Goal: Register for event/course

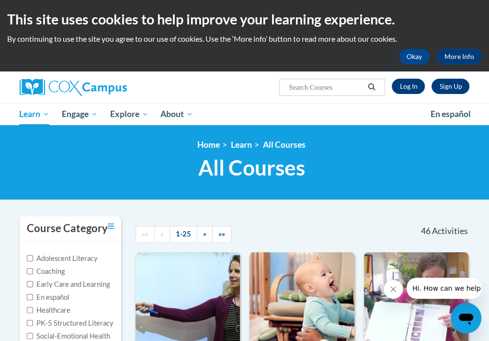
click at [293, 193] on div "<en>Home</en><fr>Accueil</fr><de>Zuhause</de><it>Casa</it><es>Casa</es><pt>Casa…" at bounding box center [244, 162] width 489 height 75
click at [412, 56] on button "Okay" at bounding box center [414, 56] width 31 height 15
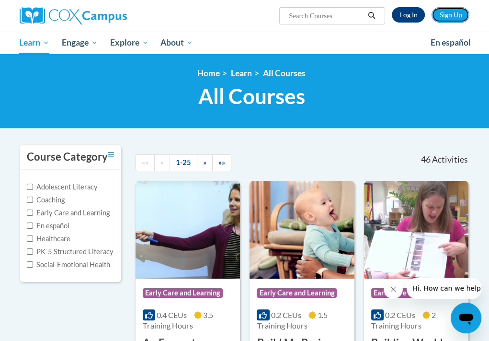
click at [451, 17] on link "Sign Up" at bounding box center [451, 14] width 38 height 15
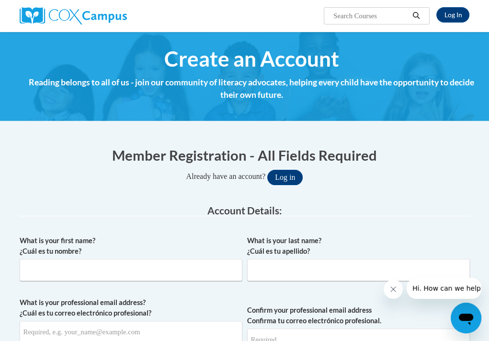
click at [178, 268] on input "What is your first name? ¿Cuál es tu nombre?" at bounding box center [131, 270] width 223 height 22
type input "Ashley Chinchilla"
click at [274, 269] on input "What is your last name? ¿Cuál es tu apellido?" at bounding box center [358, 270] width 223 height 22
type input "Chinchilla"
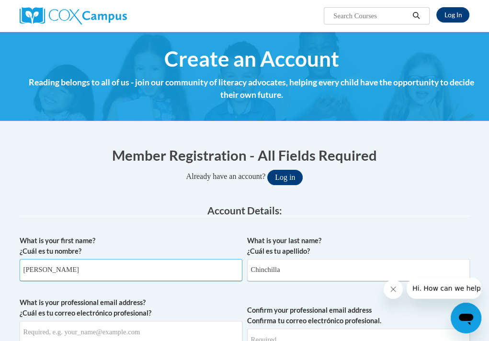
click at [84, 271] on input "Ashley Chinchilla" at bounding box center [131, 270] width 223 height 22
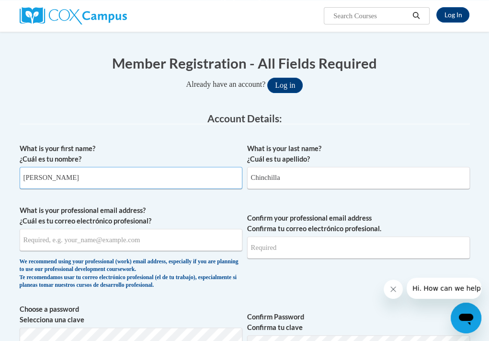
scroll to position [95, 0]
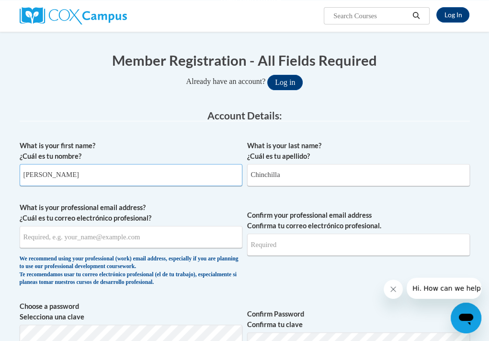
type input "Ashley"
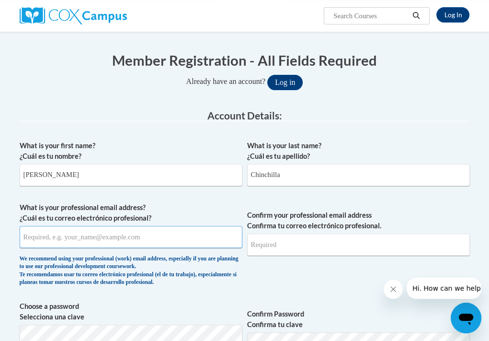
click at [86, 236] on input "What is your professional email address? ¿Cuál es tu correo electrónico profesi…" at bounding box center [131, 237] width 223 height 22
drag, startPoint x: 130, startPoint y: 238, endPoint x: 10, endPoint y: 231, distance: 120.9
type input "ashleydanyellebusiness@gmail.com"
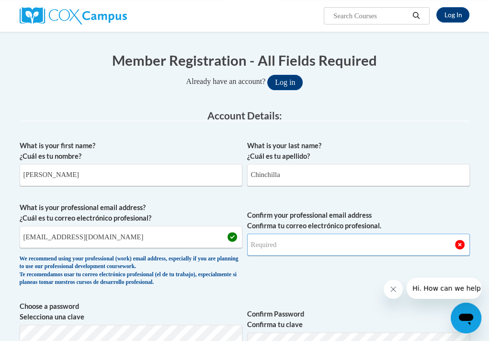
click at [265, 250] on input "Confirm your professional email address Confirma tu correo electrónico profesio…" at bounding box center [358, 244] width 223 height 22
click at [337, 247] on input "ashleydanyellebusiness@gmmail.com" at bounding box center [358, 244] width 223 height 22
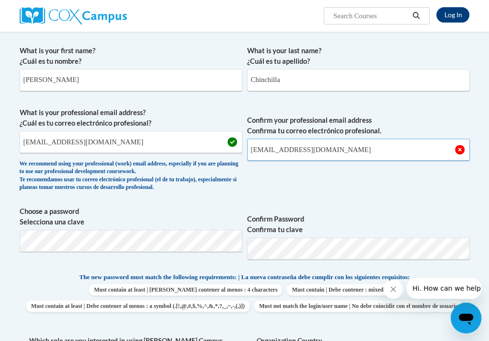
scroll to position [217, 0]
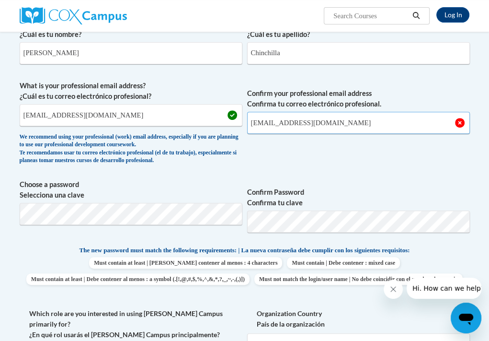
type input "ashleydanyellebusiness@gmail.com"
click at [415, 245] on p "The new password must match the following requirements: | La nueva contraseña d…" at bounding box center [245, 251] width 450 height 12
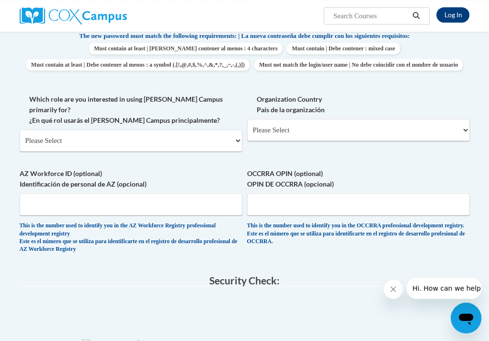
scroll to position [435, 0]
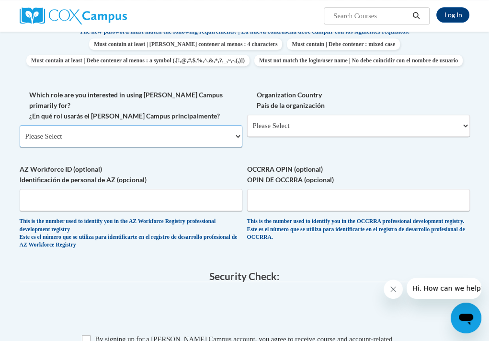
click at [234, 145] on select "Please Select College/University | Colegio/Universidad Community/Nonprofit Part…" at bounding box center [131, 136] width 223 height 22
click at [355, 176] on label "OCCRRA OPIN (optional) OPIN DE OCCRRA (opcional)" at bounding box center [358, 174] width 223 height 21
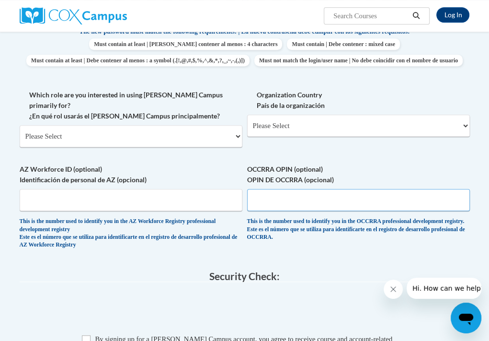
click at [355, 189] on input "OCCRRA OPIN (optional) OPIN DE OCCRRA (opcional)" at bounding box center [358, 200] width 223 height 22
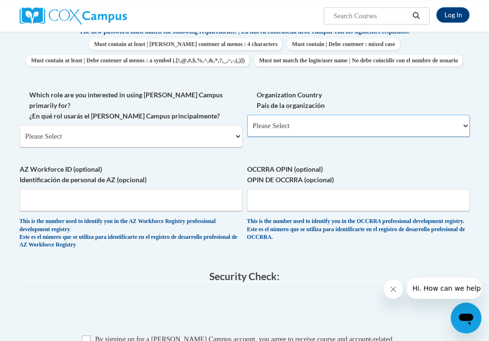
click at [287, 137] on select "Please Select United States | Estados Unidos Outside of the United States | Fue…" at bounding box center [358, 126] width 223 height 22
select select "ad49bcad-a171-4b2e-b99c-48b446064914"
click at [247, 130] on select "Please Select United States | Estados Unidos Outside of the United States | Fue…" at bounding box center [358, 126] width 223 height 22
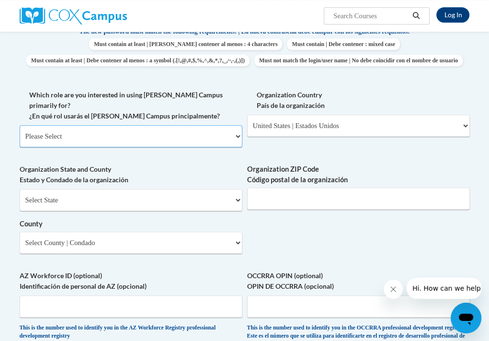
click at [236, 140] on select "Please Select College/University | Colegio/Universidad Community/Nonprofit Part…" at bounding box center [131, 136] width 223 height 22
select select "fbf2d438-af2f-41f8-98f1-81c410e29de3"
click at [20, 130] on select "Please Select College/University | Colegio/Universidad Community/Nonprofit Part…" at bounding box center [131, 136] width 223 height 22
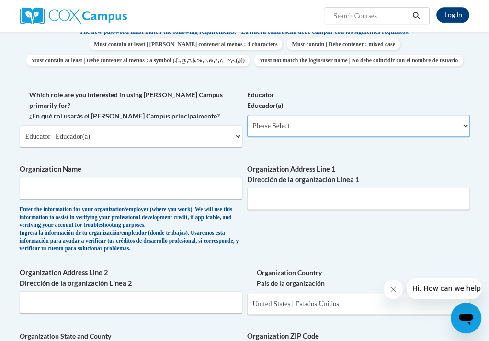
click at [339, 137] on select "Please Select Early Learning/Daycare Teacher/Family Home Care Provider | Maestr…" at bounding box center [358, 126] width 223 height 22
select select "5e2af403-4f2c-4e49-a02f-103e55d7b75b"
click at [247, 130] on select "Please Select Early Learning/Daycare Teacher/Family Home Care Provider | Maestr…" at bounding box center [358, 126] width 223 height 22
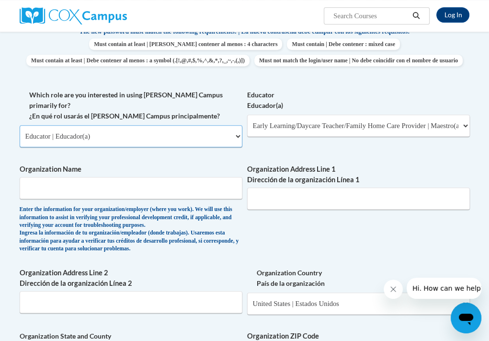
click at [228, 140] on select "Please Select College/University | Colegio/Universidad Community/Nonprofit Part…" at bounding box center [131, 136] width 223 height 22
click at [20, 130] on select "Please Select College/University | Colegio/Universidad Community/Nonprofit Part…" at bounding box center [131, 136] width 223 height 22
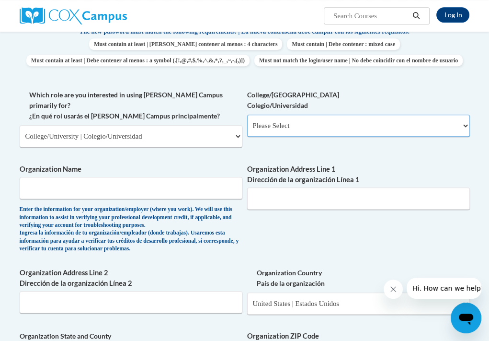
click at [335, 137] on select "Please Select College/University Staff | Empleado universitario College/Univers…" at bounding box center [358, 126] width 223 height 22
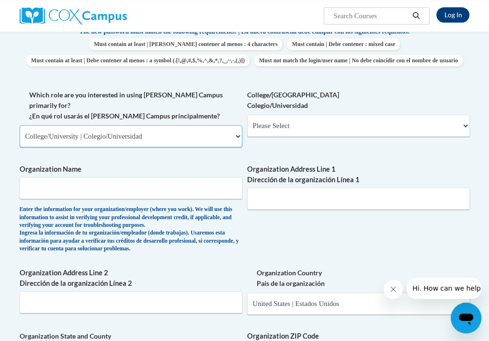
click at [209, 140] on select "Please Select College/University | Colegio/Universidad Community/Nonprofit Part…" at bounding box center [131, 136] width 223 height 22
click at [20, 130] on select "Please Select College/University | Colegio/Universidad Community/Nonprofit Part…" at bounding box center [131, 136] width 223 height 22
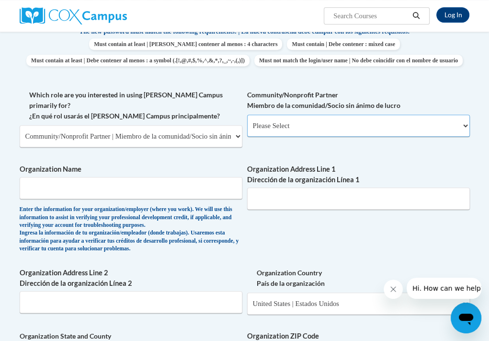
click at [294, 144] on div "Community/Nonprofit Partner Miembro de la comunidad/Socio sin ánimo de lucro Pl…" at bounding box center [358, 117] width 223 height 54
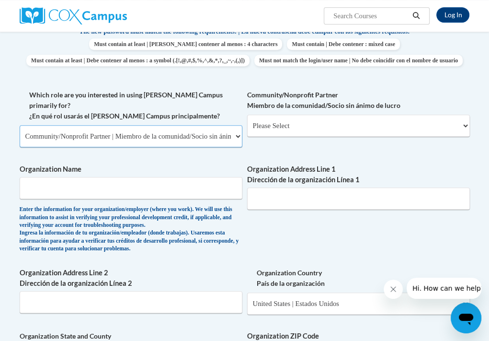
click at [201, 141] on select "Please Select College/University | Colegio/Universidad Community/Nonprofit Part…" at bounding box center [131, 136] width 223 height 22
select select "fbf2d438-af2f-41f8-98f1-81c410e29de3"
click at [20, 130] on select "Please Select College/University | Colegio/Universidad Community/Nonprofit Part…" at bounding box center [131, 136] width 223 height 22
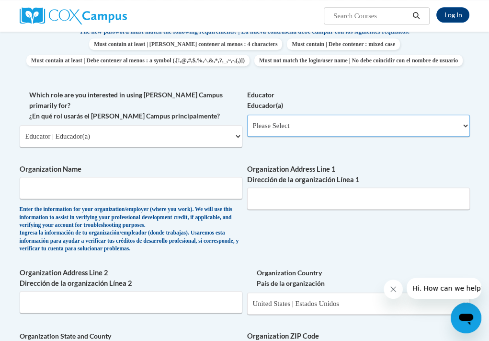
click at [284, 137] on select "Please Select Early Learning/Daycare Teacher/Family Home Care Provider | Maestr…" at bounding box center [358, 126] width 223 height 22
select select "d5fdb05a-b36c-4d60-97fa-9afceda7e903"
click at [247, 130] on select "Please Select Early Learning/Daycare Teacher/Family Home Care Provider | Maestr…" at bounding box center [358, 126] width 223 height 22
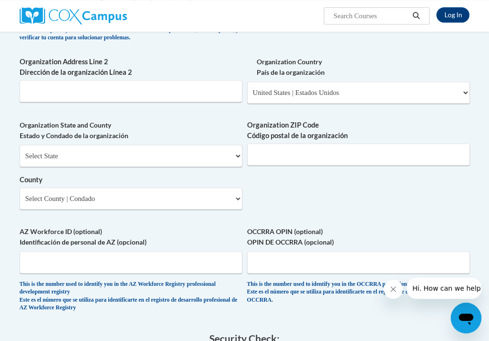
scroll to position [648, 0]
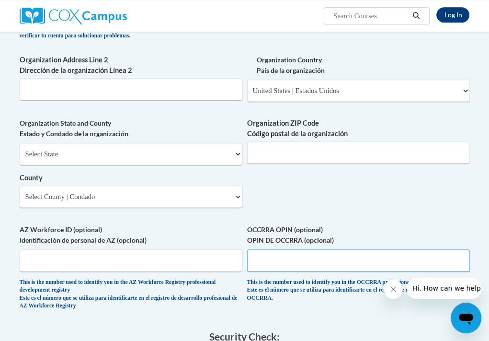
click at [360, 269] on input "OCCRRA OPIN (optional) OPIN DE OCCRRA (opcional)" at bounding box center [358, 260] width 223 height 22
type input "11345094"
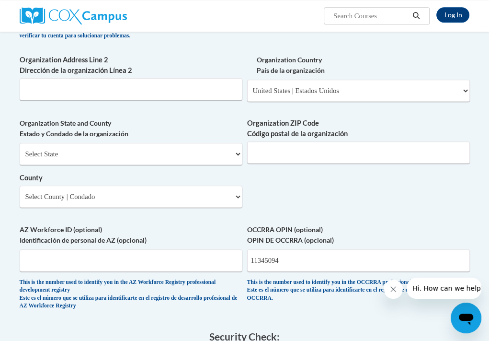
click at [190, 136] on label "Organization State and County Estado y Condado de la organización" at bounding box center [131, 128] width 223 height 21
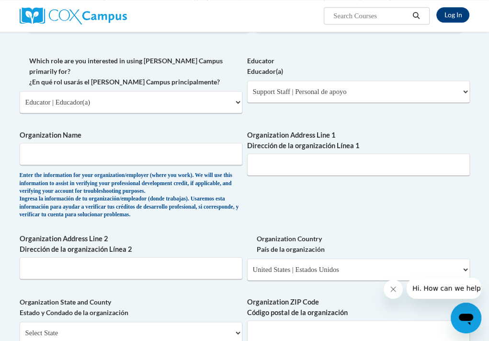
scroll to position [470, 0]
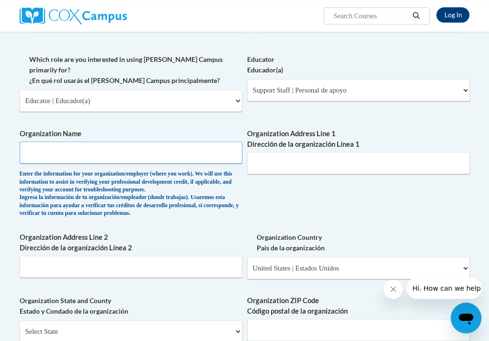
click at [184, 155] on input "Organization Name" at bounding box center [131, 152] width 223 height 22
type input "Columbus Early Learning Centers"
click at [276, 172] on input "Organization Address Line 1 Dirección de la organización Línea 1" at bounding box center [358, 163] width 223 height 22
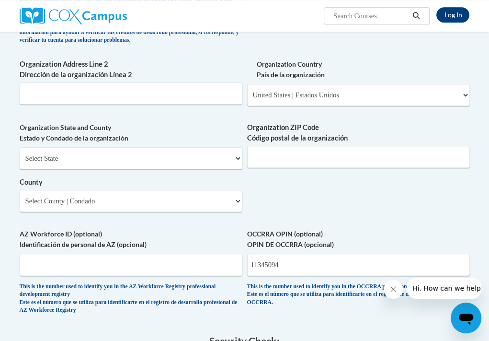
scroll to position [645, 0]
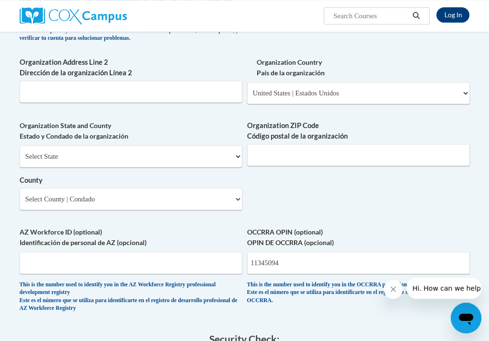
type input "1150 E Main Street"
click at [229, 165] on select "Select State Alabama Alaska Arizona Arkansas California Colorado Connecticut De…" at bounding box center [131, 156] width 223 height 22
select select "Ohio"
click at [20, 151] on select "Select State Alabama Alaska Arizona Arkansas California Colorado Connecticut De…" at bounding box center [131, 156] width 223 height 22
click at [237, 206] on select "Select County Adams Allen Ashland Ashtabula Athens Auglaize Belmont Brown Butle…" at bounding box center [131, 199] width 223 height 22
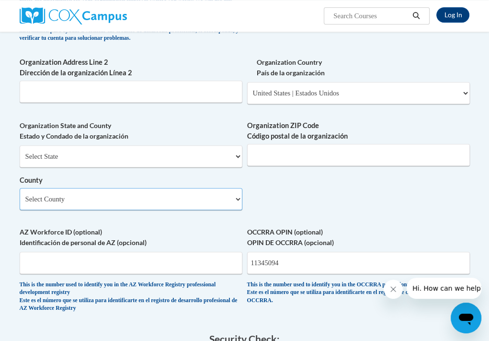
select select "Franklin"
click at [20, 194] on select "Select County Adams Allen Ashland Ashtabula Athens Auglaize Belmont Brown Butle…" at bounding box center [131, 199] width 223 height 22
click at [239, 246] on label "AZ Workforce ID (optional) Identificación de personal de AZ (opcional)" at bounding box center [131, 237] width 223 height 21
click at [239, 252] on input "AZ Workforce ID (optional) Identificación de personal de AZ (opcional)" at bounding box center [131, 263] width 223 height 22
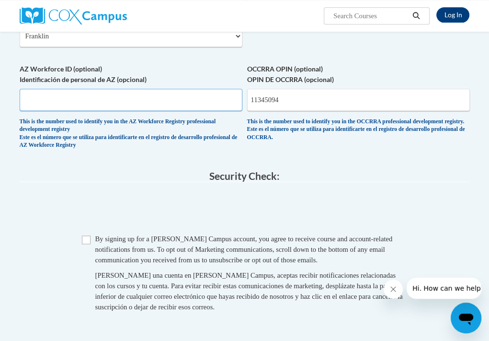
scroll to position [812, 0]
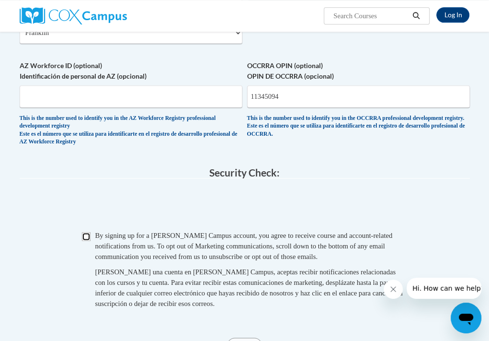
click at [86, 240] on input "Checkbox" at bounding box center [86, 236] width 9 height 9
checkbox input "true"
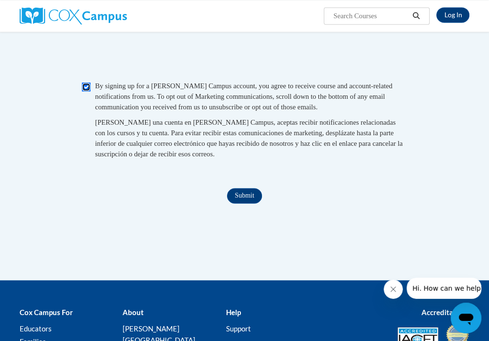
scroll to position [966, 0]
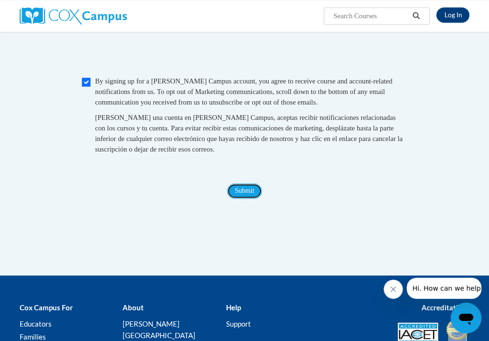
click at [244, 195] on input "Submit" at bounding box center [244, 190] width 34 height 15
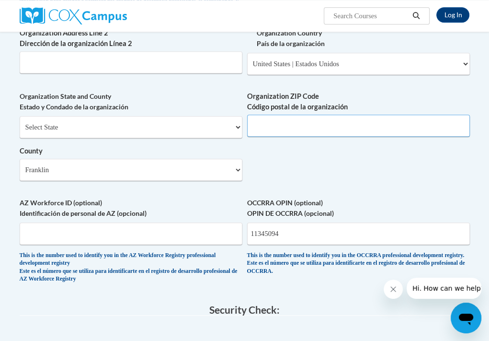
scroll to position [673, 0]
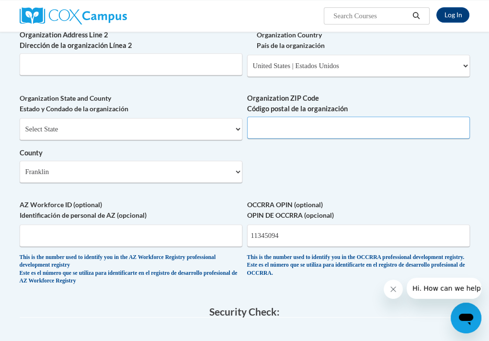
click at [349, 134] on input "Organization ZIP Code Código postal de la organización" at bounding box center [358, 127] width 223 height 22
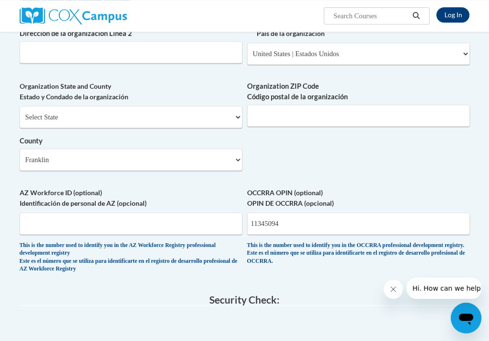
scroll to position [665, 0]
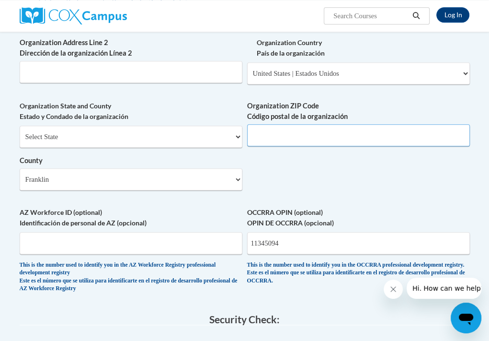
click at [379, 146] on input "Organization ZIP Code Código postal de la organización" at bounding box center [358, 135] width 223 height 22
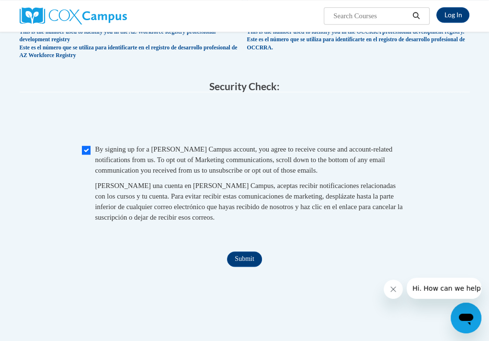
scroll to position [913, 0]
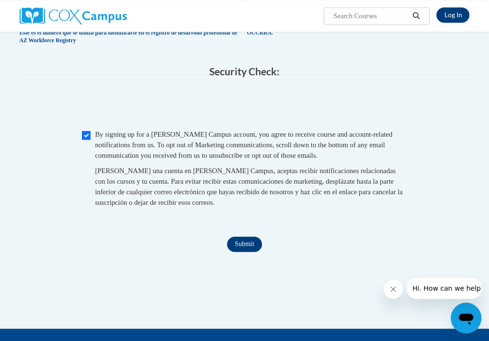
type input "43205"
click at [245, 249] on input "Submit" at bounding box center [244, 243] width 34 height 15
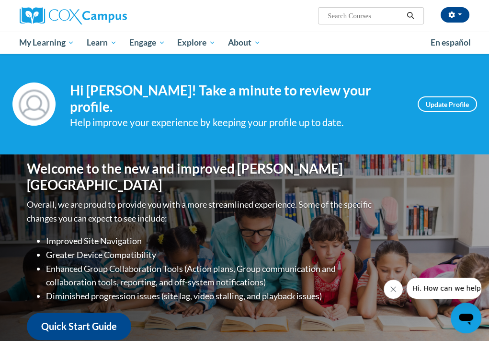
click at [375, 17] on input "Search..." at bounding box center [365, 15] width 77 height 11
type input "Talk With Me"
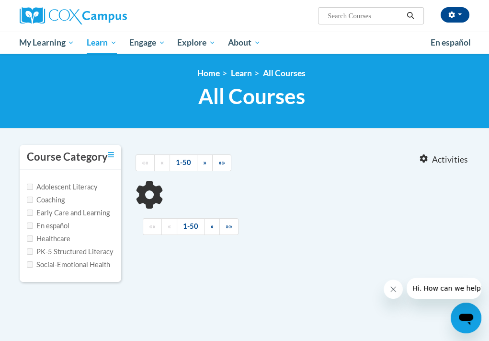
type input "Talk With Me"
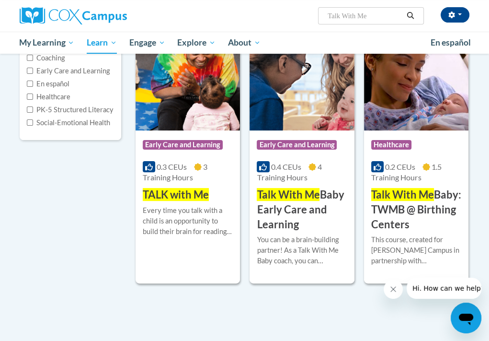
scroll to position [143, 0]
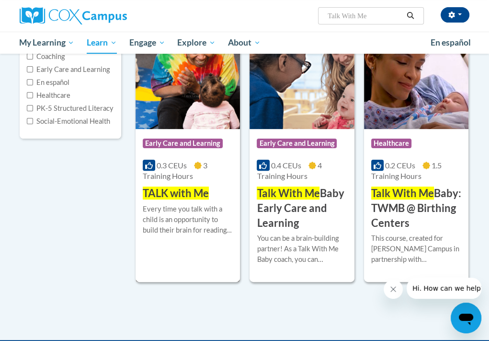
click at [175, 172] on span "3 Training Hours" at bounding box center [175, 170] width 65 height 20
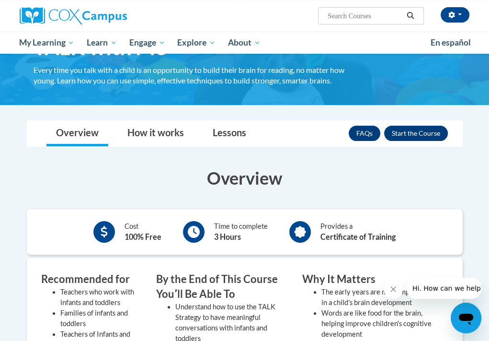
scroll to position [47, 0]
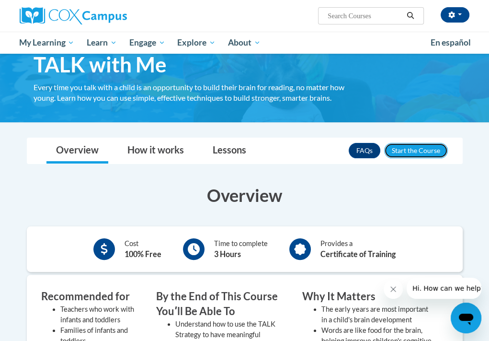
click at [408, 150] on button "Enroll" at bounding box center [416, 150] width 64 height 15
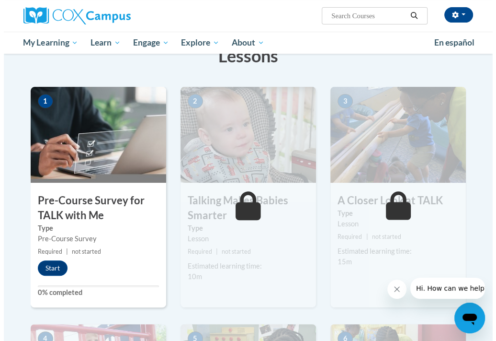
scroll to position [167, 0]
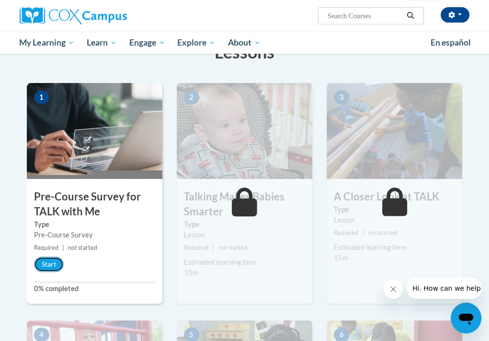
click at [46, 257] on button "Start" at bounding box center [49, 263] width 30 height 15
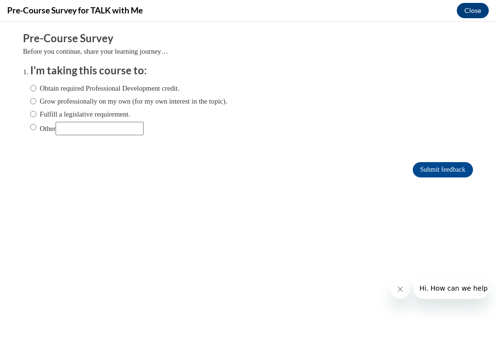
scroll to position [0, 0]
click at [30, 90] on label "Obtain required Professional Development credit." at bounding box center [104, 88] width 149 height 11
click at [30, 90] on input "Obtain required Professional Development credit." at bounding box center [33, 88] width 6 height 11
radio input "true"
click at [424, 170] on input "Submit feedback" at bounding box center [443, 169] width 60 height 15
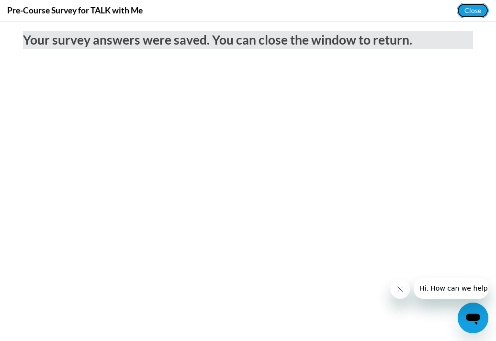
click at [474, 9] on button "Close" at bounding box center [473, 10] width 32 height 15
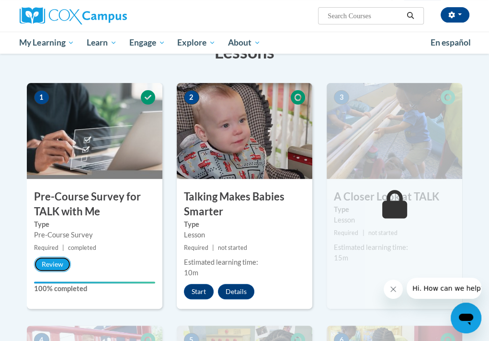
click at [61, 259] on button "Review" at bounding box center [52, 263] width 37 height 15
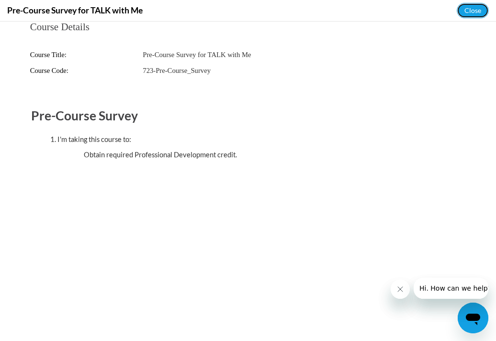
click at [468, 10] on button "Close" at bounding box center [473, 10] width 32 height 15
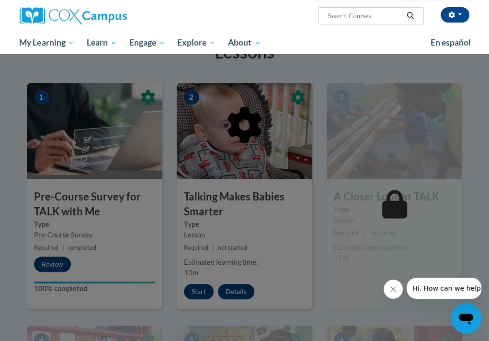
click at [202, 286] on div at bounding box center [244, 170] width 489 height 341
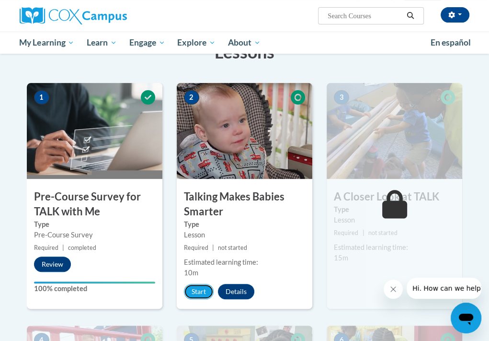
click at [201, 285] on button "Start" at bounding box center [199, 291] width 30 height 15
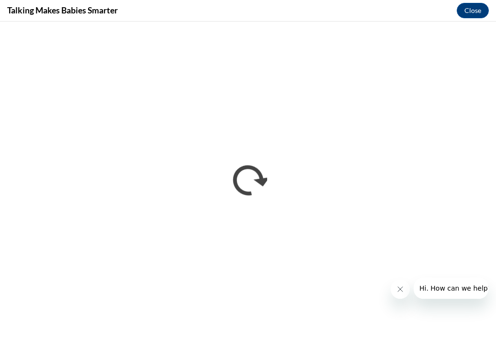
click at [396, 289] on icon "Close message from company" at bounding box center [400, 289] width 8 height 8
